Goal: Check status: Check status

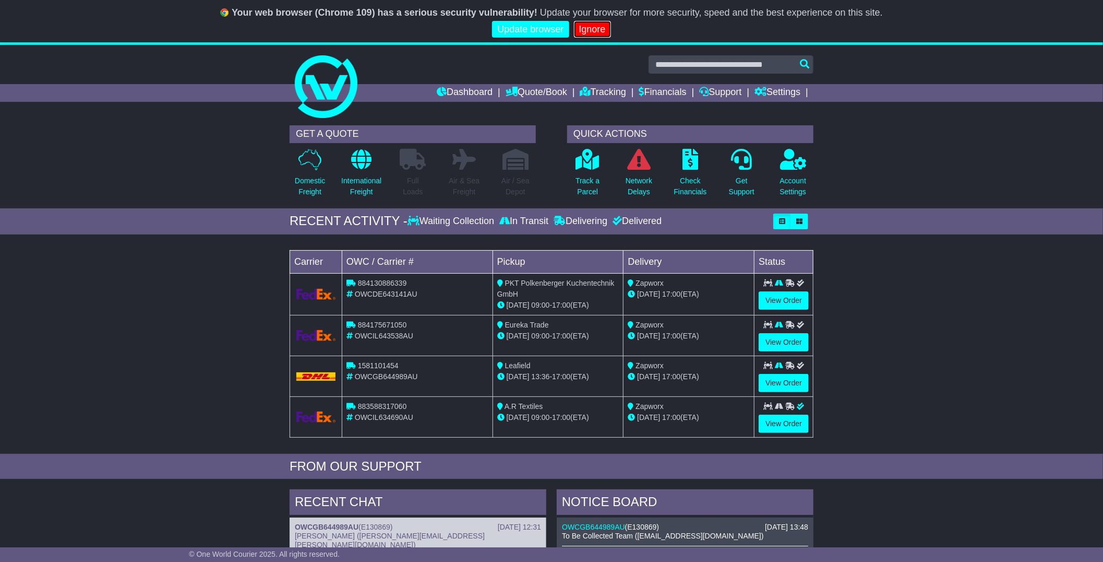
click at [588, 35] on link "Ignore" at bounding box center [592, 29] width 37 height 17
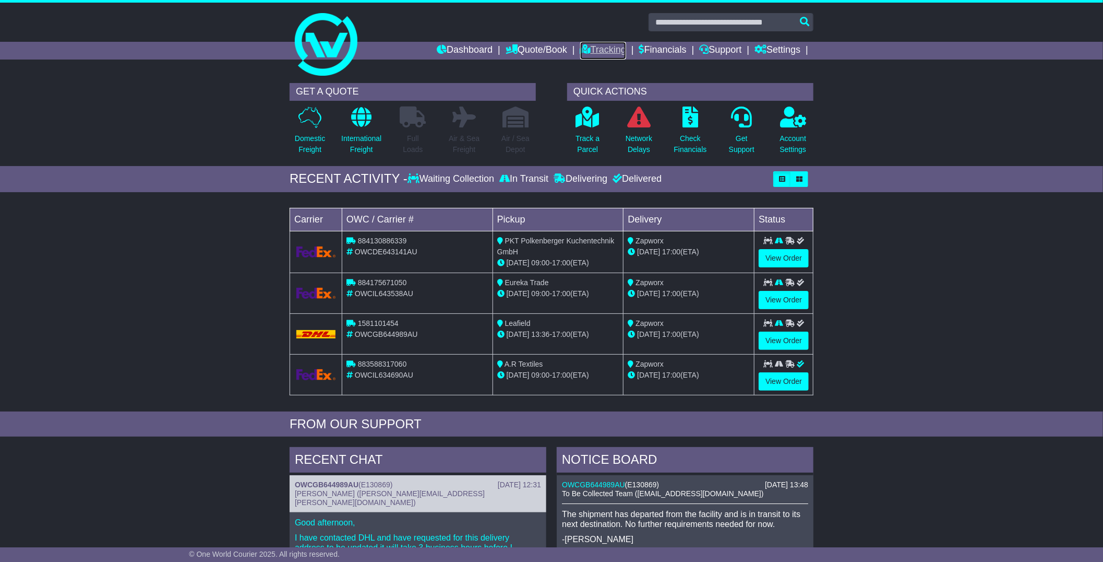
click at [592, 54] on link "Tracking" at bounding box center [603, 51] width 46 height 18
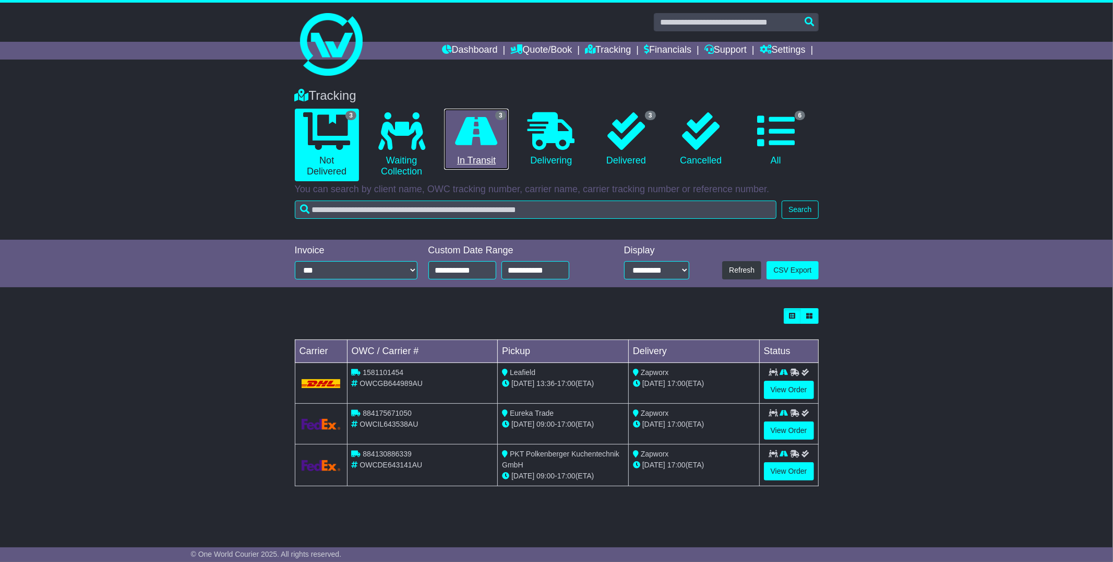
click at [486, 131] on icon at bounding box center [477, 131] width 42 height 38
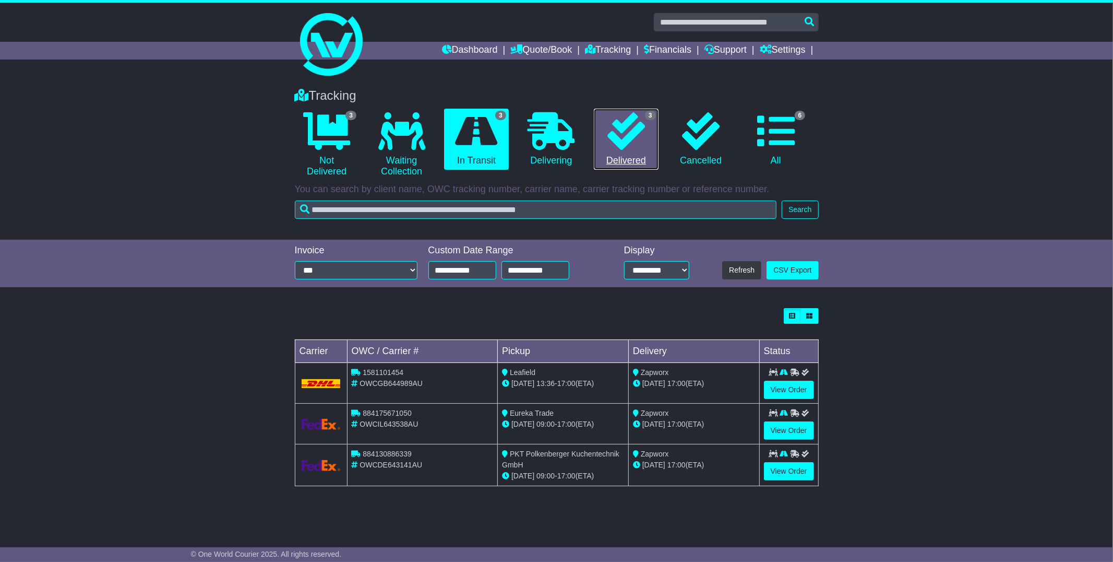
click at [622, 164] on link "3 Delivered" at bounding box center [626, 140] width 64 height 62
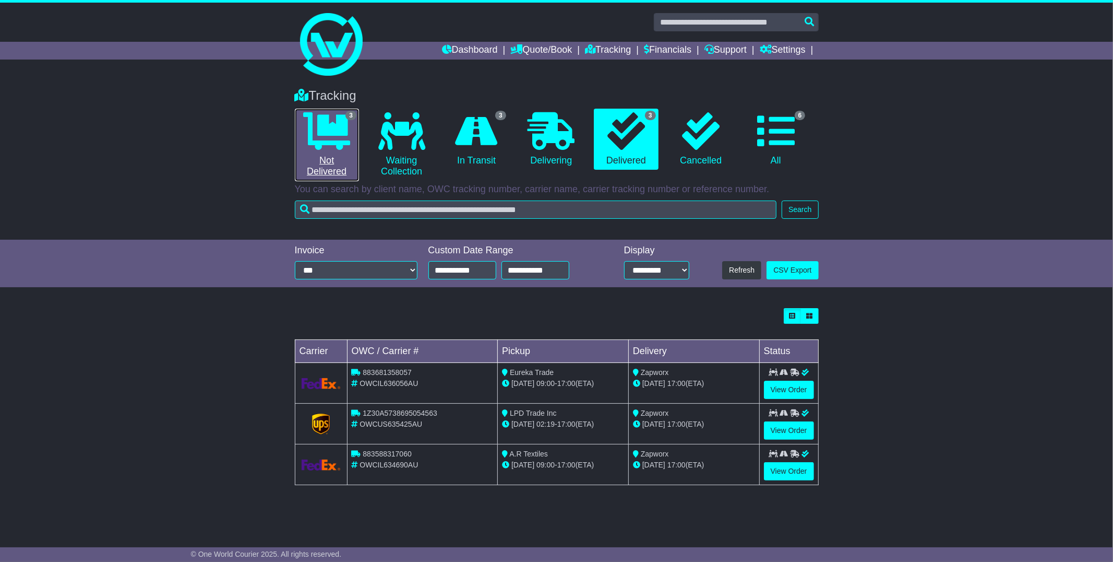
click at [338, 159] on link "3 Not Delivered" at bounding box center [327, 145] width 64 height 73
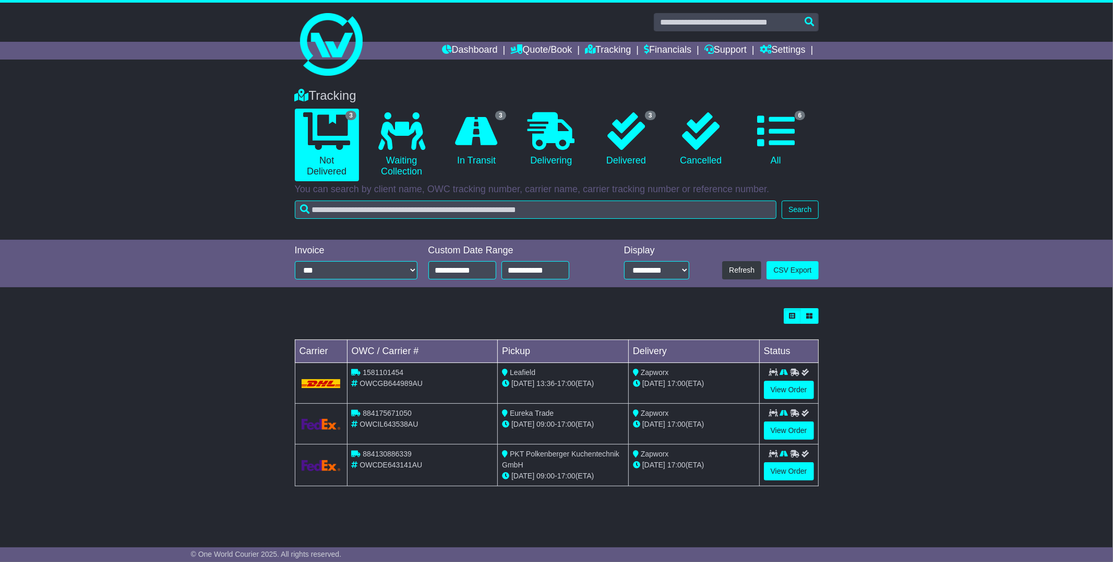
click at [390, 423] on span "OWCIL643538AU" at bounding box center [389, 424] width 58 height 8
copy span "OWCIL643538AU"
click at [886, 423] on div "Loading... No bookings found Carrier OWC / Carrier # Pickup Delivery Status 158…" at bounding box center [556, 402] width 1113 height 199
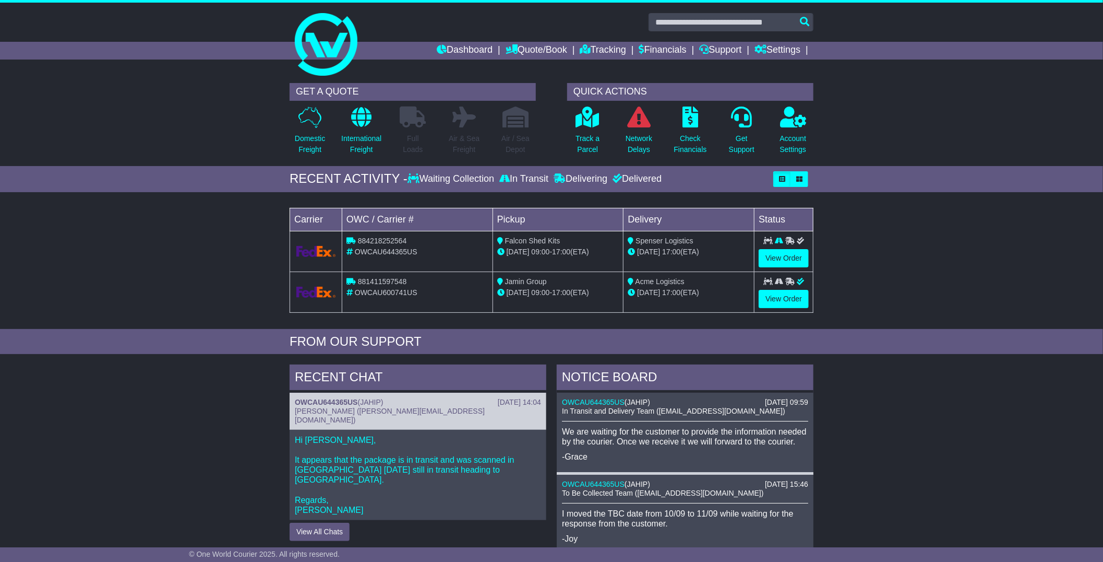
click at [395, 251] on span "OWCAU644365US" at bounding box center [386, 251] width 63 height 8
copy span "OWCAU644365US"
